Goal: Information Seeking & Learning: Learn about a topic

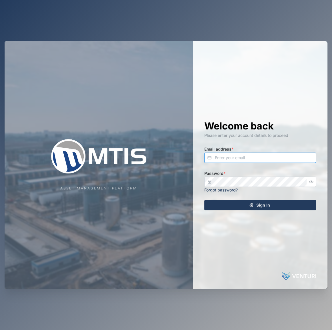
click at [250, 161] on input "Email address *" at bounding box center [260, 157] width 112 height 10
type input "declan.delahunty@venturi.io"
click at [204, 200] on button "Sign In" at bounding box center [260, 205] width 112 height 10
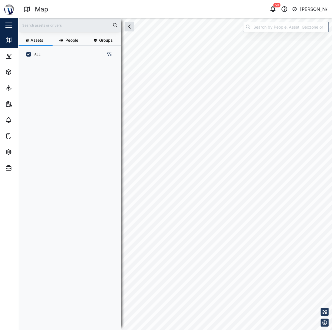
scroll to position [4, 4]
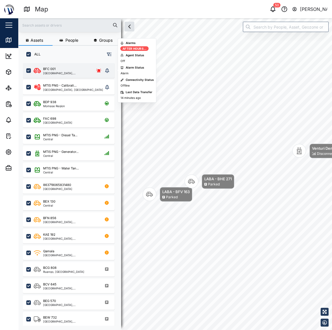
click at [51, 65] on div "BFC 001 National Capital District, Southern Region" at bounding box center [69, 70] width 92 height 15
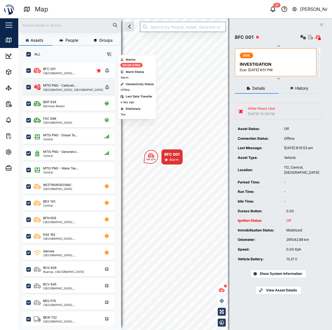
click at [59, 87] on div "MTIS PNG - Calibrati..." at bounding box center [59, 85] width 33 height 5
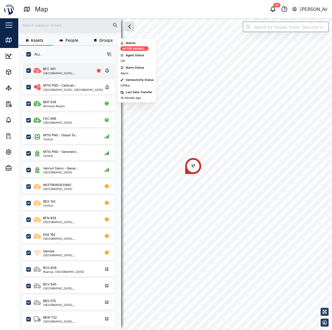
click at [70, 74] on div "[GEOGRAPHIC_DATA], [GEOGRAPHIC_DATA]" at bounding box center [66, 73] width 47 height 3
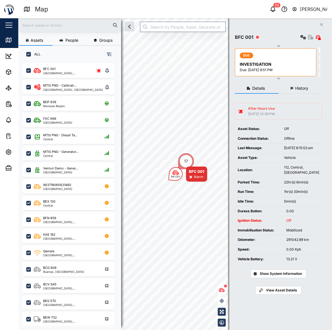
click at [309, 89] on button "History" at bounding box center [300, 88] width 44 height 10
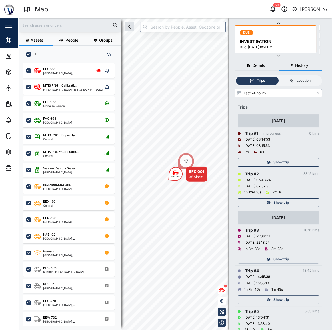
scroll to position [26, 0]
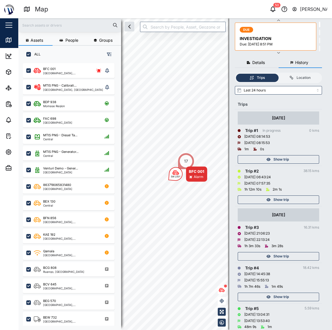
click at [288, 254] on span "Show trip" at bounding box center [280, 256] width 15 height 8
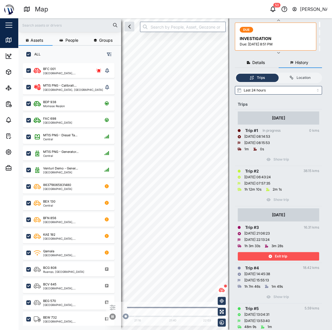
click at [288, 254] on div "Exit trip" at bounding box center [277, 256] width 74 height 8
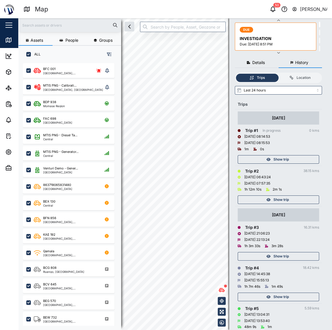
drag, startPoint x: 288, startPoint y: 254, endPoint x: 308, endPoint y: 237, distance: 25.7
click at [308, 237] on div "12/10/2025 22:13:24" at bounding box center [278, 240] width 81 height 6
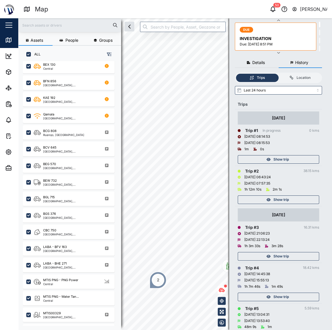
scroll to position [150, 0]
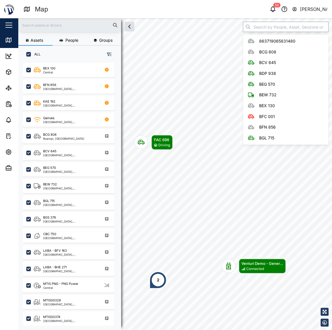
click at [295, 27] on input "search" at bounding box center [286, 27] width 86 height 10
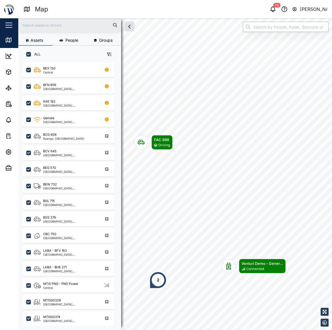
click at [296, 25] on input "search" at bounding box center [286, 27] width 86 height 10
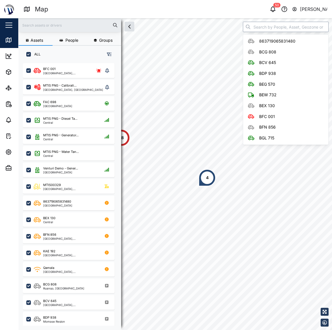
click at [264, 32] on input "search" at bounding box center [286, 27] width 86 height 10
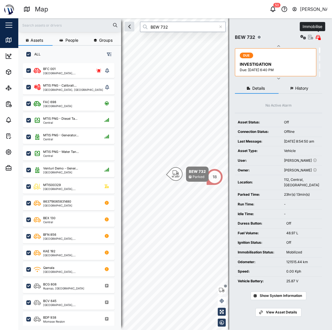
type input "BEW 732"
click at [312, 37] on icon "button" at bounding box center [310, 37] width 5 height 5
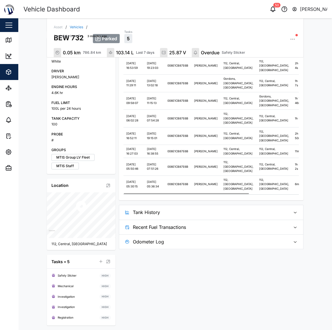
scroll to position [158, 0]
click at [241, 219] on span "Tank History" at bounding box center [209, 212] width 153 height 14
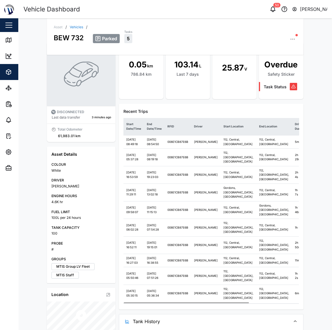
scroll to position [0, 0]
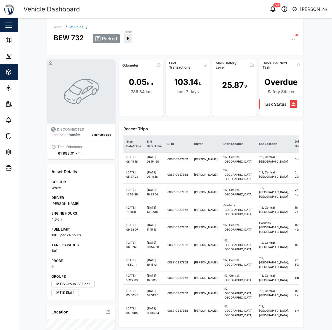
click at [290, 37] on icon "button" at bounding box center [293, 39] width 6 height 6
click at [213, 40] on div "Parked Tasks 5 Asset Settings Configuration C Event Logs Sensors Alarms Adminis…" at bounding box center [195, 36] width 204 height 14
click at [11, 42] on icon at bounding box center [8, 40] width 7 height 7
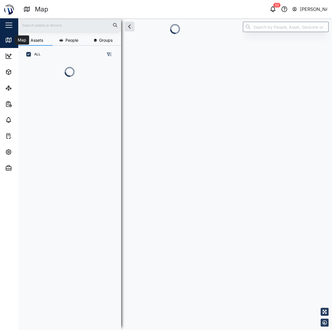
scroll to position [4, 4]
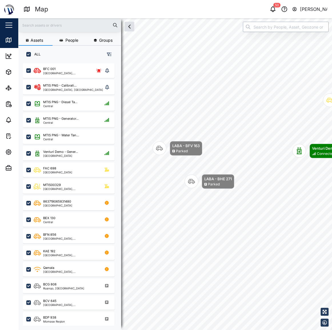
click at [260, 26] on input "search" at bounding box center [286, 27] width 86 height 10
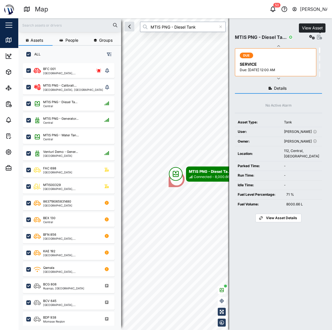
type input "MTIS PNG - Diesel Tank"
click at [321, 38] on icon "button" at bounding box center [319, 37] width 5 height 5
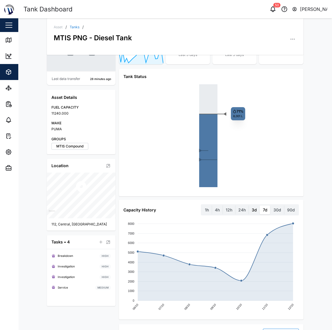
scroll to position [52, 0]
click at [251, 212] on label "3d" at bounding box center [254, 210] width 11 height 9
click at [249, 206] on days "3d" at bounding box center [249, 206] width 0 height 0
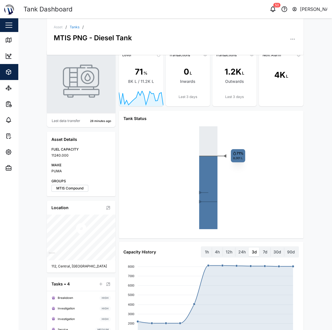
scroll to position [26, 0]
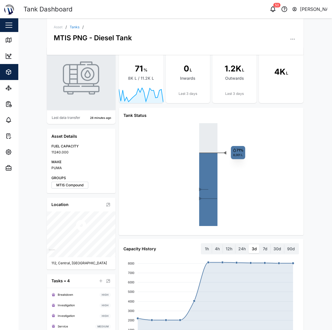
scroll to position [0, 0]
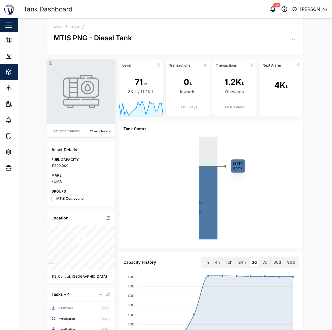
click at [291, 39] on icon "button" at bounding box center [293, 39] width 6 height 6
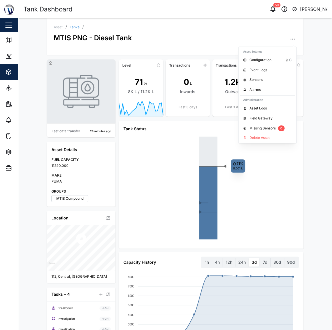
drag, startPoint x: 124, startPoint y: 77, endPoint x: 121, endPoint y: 76, distance: 3.0
click at [123, 77] on div "71 % 8K L / 11.2K L" at bounding box center [141, 85] width 44 height 31
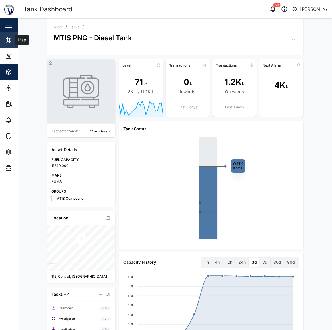
click at [17, 47] on link "Map" at bounding box center [37, 40] width 74 height 16
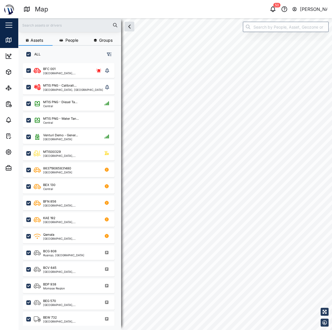
checkbox input "true"
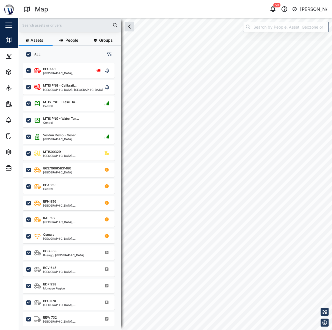
checkbox input "true"
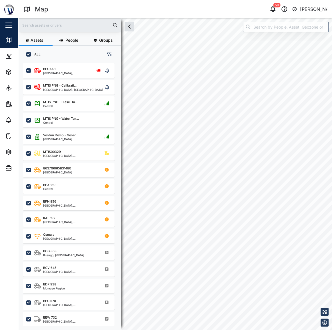
checkbox input "true"
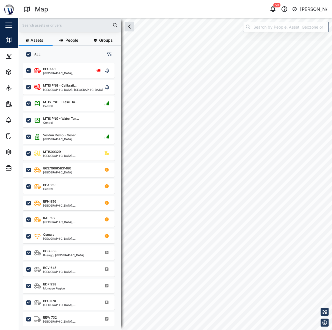
checkbox input "true"
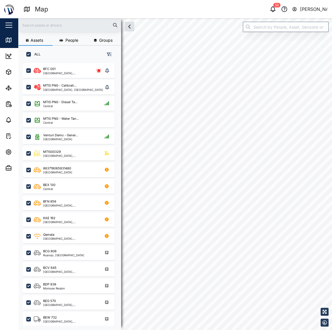
checkbox input "true"
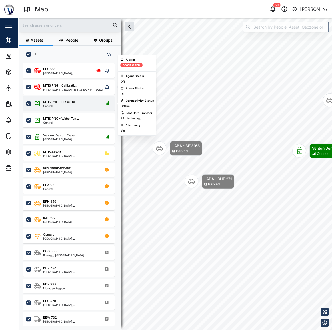
click at [69, 105] on div "Central" at bounding box center [60, 106] width 34 height 3
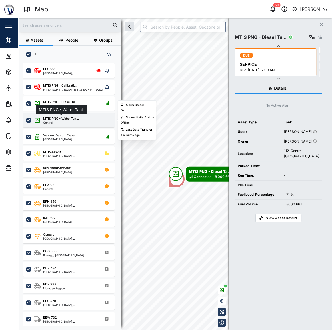
click at [67, 117] on div "MTIS PNG - Water Tan..." at bounding box center [61, 118] width 36 height 5
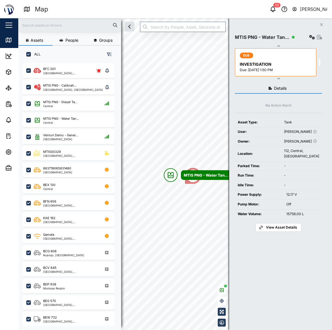
click at [317, 38] on icon "button" at bounding box center [319, 37] width 5 height 5
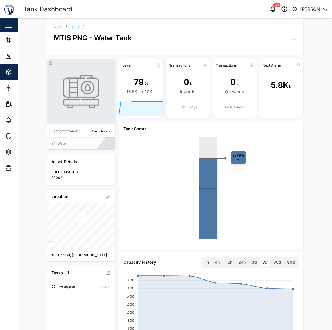
click at [74, 26] on link "Tanks" at bounding box center [75, 26] width 10 height 3
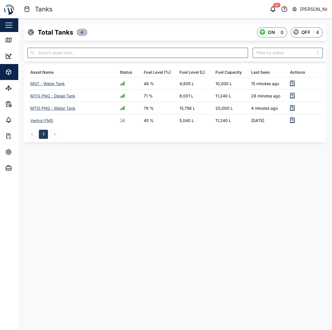
click at [54, 106] on div "MTIS PNG - Water Tank" at bounding box center [52, 108] width 45 height 5
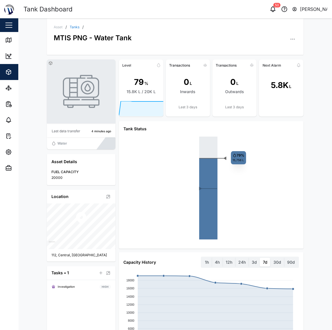
click at [75, 25] on link "Tanks" at bounding box center [75, 26] width 10 height 3
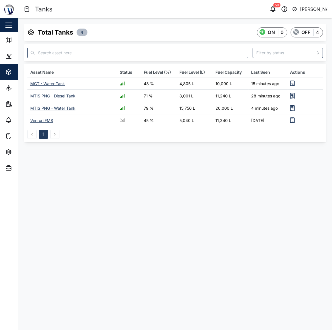
click at [51, 83] on div "MGT - Water Tank" at bounding box center [47, 83] width 35 height 5
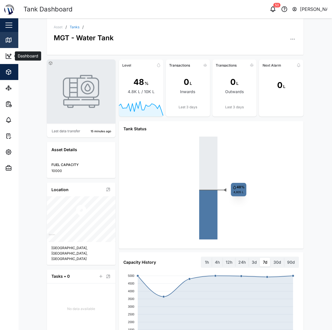
click at [13, 45] on link "Map" at bounding box center [37, 40] width 74 height 16
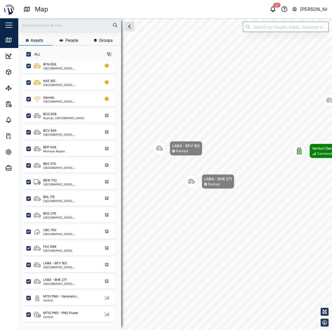
scroll to position [150, 0]
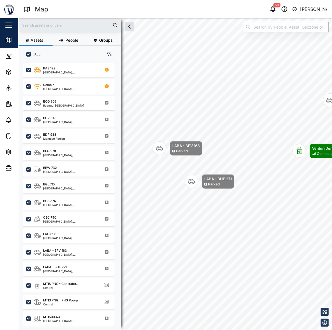
click at [255, 30] on input "search" at bounding box center [286, 27] width 86 height 10
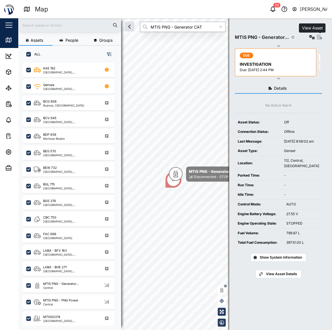
type input "MTIS PNG - Generator CAT"
click at [320, 38] on icon "button" at bounding box center [319, 37] width 5 height 5
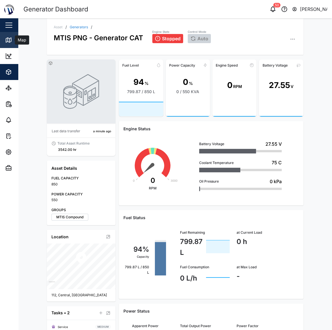
click at [11, 37] on icon at bounding box center [8, 40] width 7 height 7
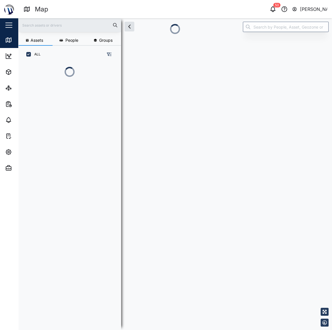
scroll to position [4, 4]
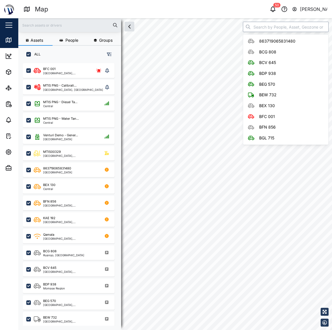
click at [270, 26] on input "search" at bounding box center [286, 27] width 86 height 10
checkbox input "true"
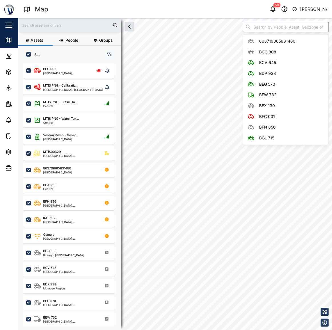
checkbox input "true"
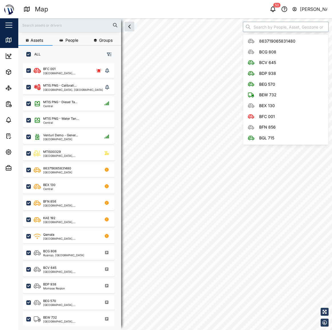
checkbox input "true"
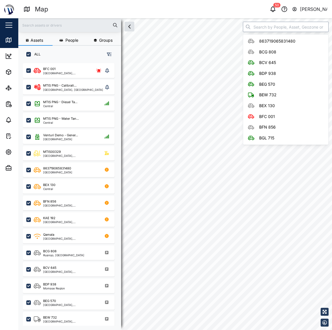
checkbox input "true"
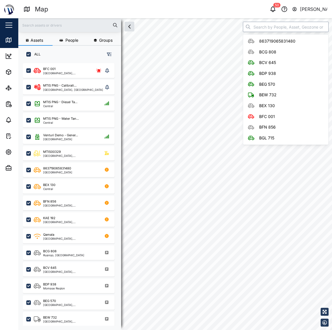
checkbox input "true"
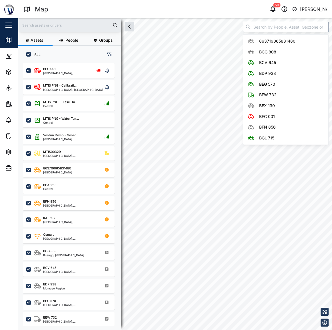
checkbox input "true"
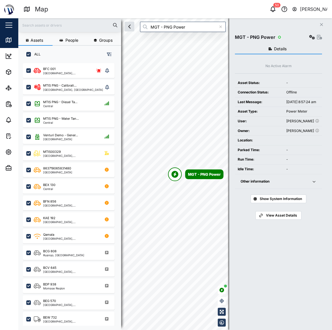
click at [269, 29] on div "Close MGT - PNG Power Details No Active Alarm Asset Status: - Connection Status…" at bounding box center [280, 174] width 103 height 312
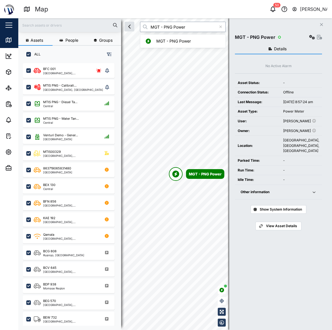
click at [203, 27] on input "MGT - PNG Power" at bounding box center [183, 27] width 86 height 10
type input ","
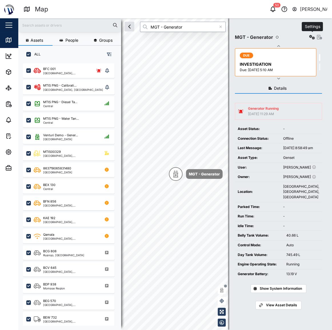
type input "MGT - Generator"
click at [311, 38] on icon "button" at bounding box center [312, 37] width 6 height 5
click at [320, 38] on icon "button" at bounding box center [319, 37] width 5 height 5
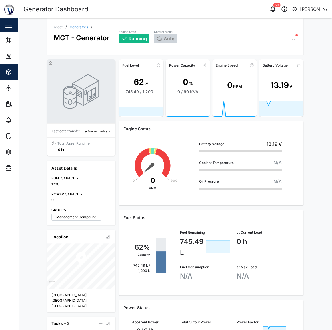
click at [78, 27] on link "Generators" at bounding box center [79, 26] width 18 height 3
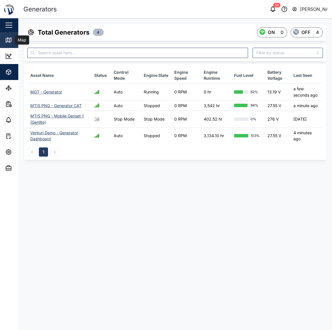
click at [11, 39] on icon at bounding box center [8, 40] width 5 height 5
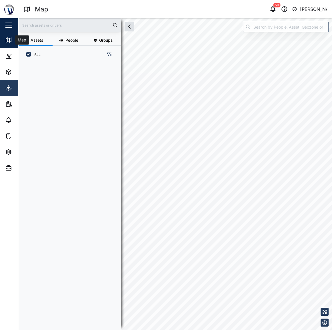
click at [8, 80] on link "Sites" at bounding box center [37, 88] width 74 height 16
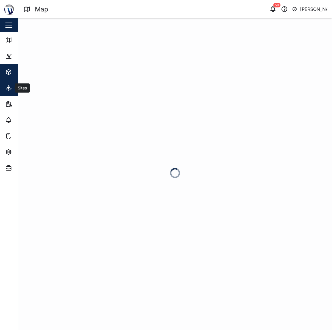
click at [10, 71] on icon "button" at bounding box center [8, 72] width 7 height 7
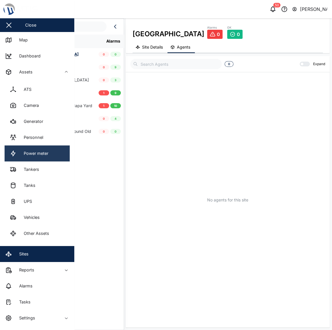
click at [49, 151] on link "Power meter" at bounding box center [37, 153] width 65 height 16
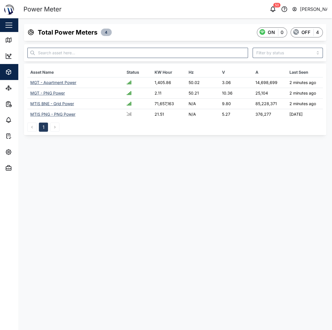
click at [53, 84] on div "MGT - Apartment Power" at bounding box center [53, 82] width 46 height 5
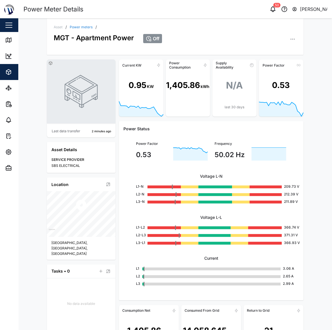
click at [80, 28] on link "Power meters" at bounding box center [81, 26] width 23 height 3
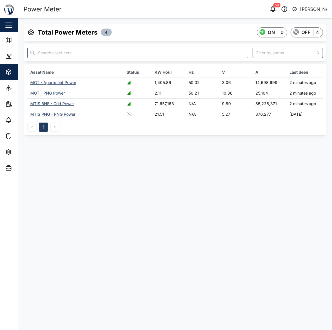
click at [51, 94] on div "MGT - PNG Power" at bounding box center [47, 93] width 35 height 5
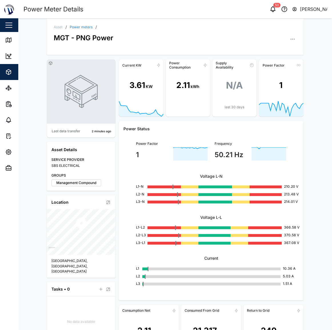
click at [77, 27] on link "Power meters" at bounding box center [81, 26] width 23 height 3
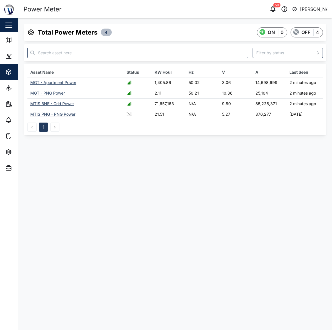
click at [61, 81] on div "MGT - Apartment Power" at bounding box center [53, 82] width 46 height 5
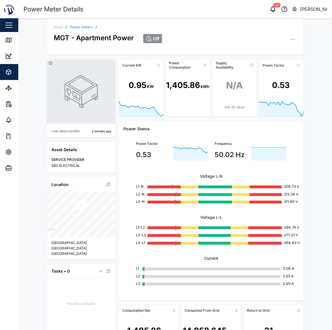
click at [77, 27] on link "Power meters" at bounding box center [81, 26] width 23 height 3
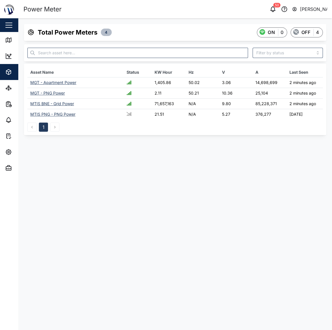
click at [8, 73] on icon "button" at bounding box center [8, 72] width 7 height 7
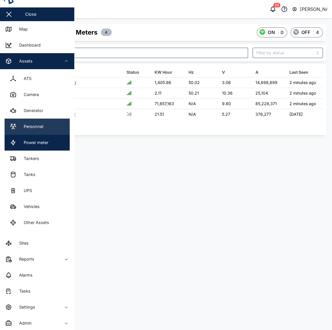
scroll to position [12, 0]
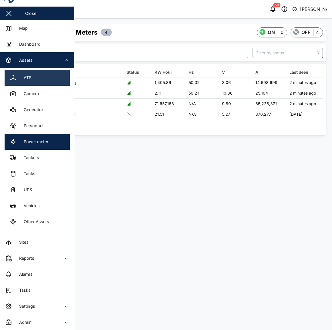
click at [39, 81] on link "ATS" at bounding box center [37, 78] width 65 height 16
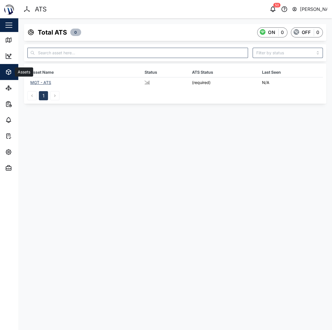
click at [17, 73] on div "Assets" at bounding box center [24, 72] width 18 height 6
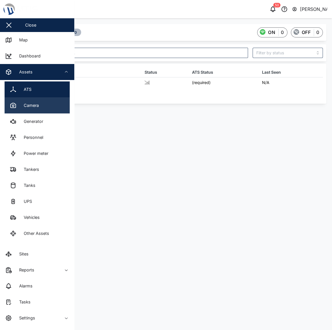
click at [35, 99] on link "Camera" at bounding box center [37, 105] width 65 height 16
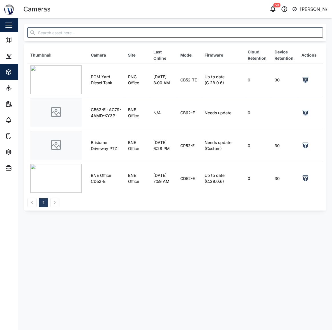
click at [192, 84] on td "CB52-TE" at bounding box center [189, 79] width 24 height 33
click at [304, 81] on icon at bounding box center [305, 80] width 2 height 2
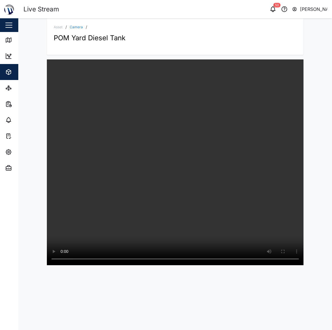
drag, startPoint x: 266, startPoint y: 37, endPoint x: 179, endPoint y: 0, distance: 94.7
click at [264, 37] on div "POM Yard Diesel Tank" at bounding box center [175, 36] width 243 height 14
